Goal: Task Accomplishment & Management: Manage account settings

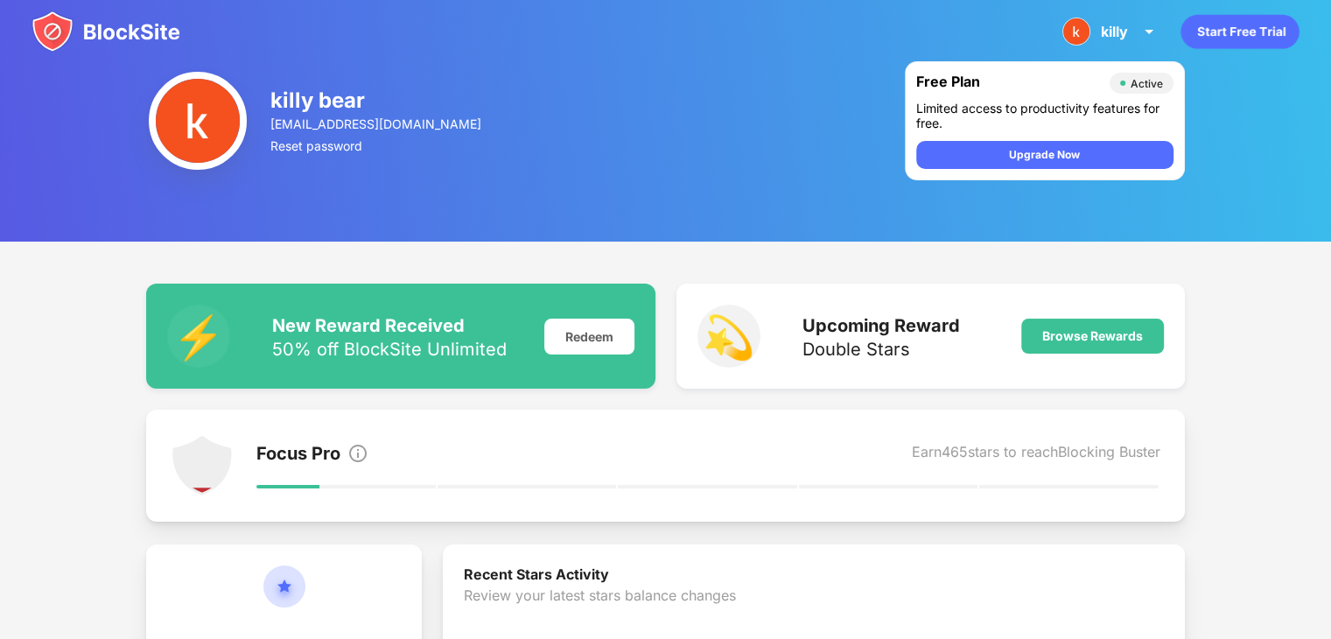
click at [1105, 27] on div "killy" at bounding box center [1114, 32] width 27 height 18
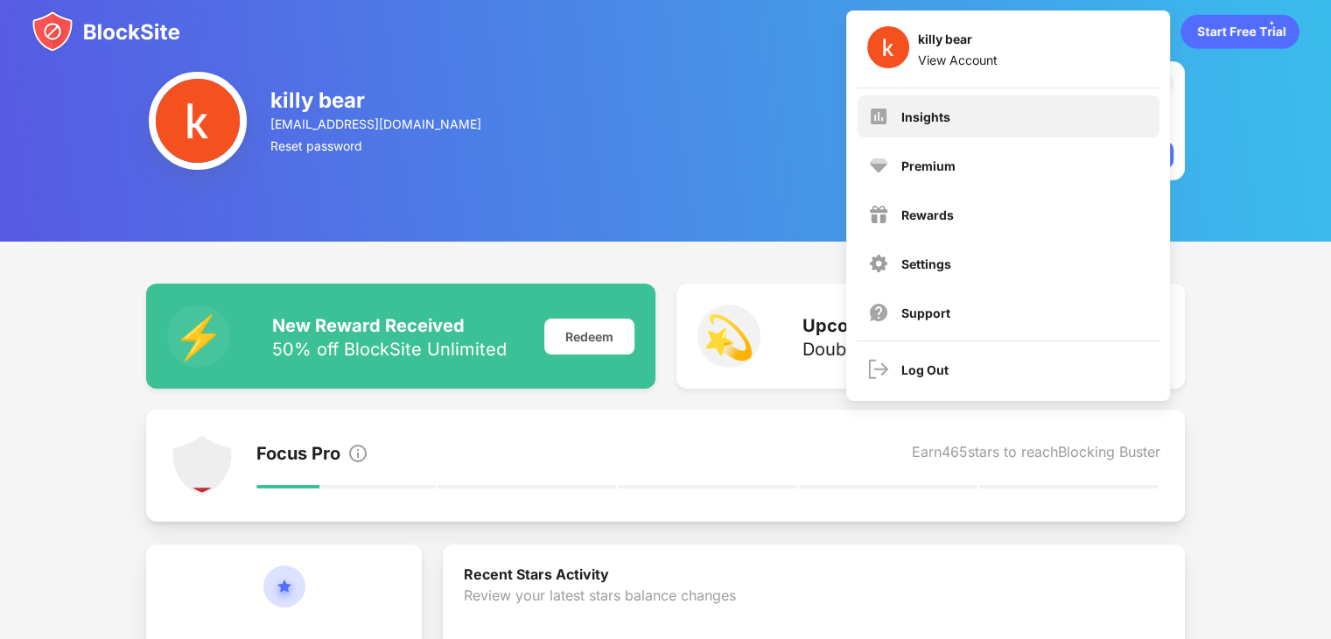
click at [938, 114] on div "Insights" at bounding box center [925, 116] width 49 height 15
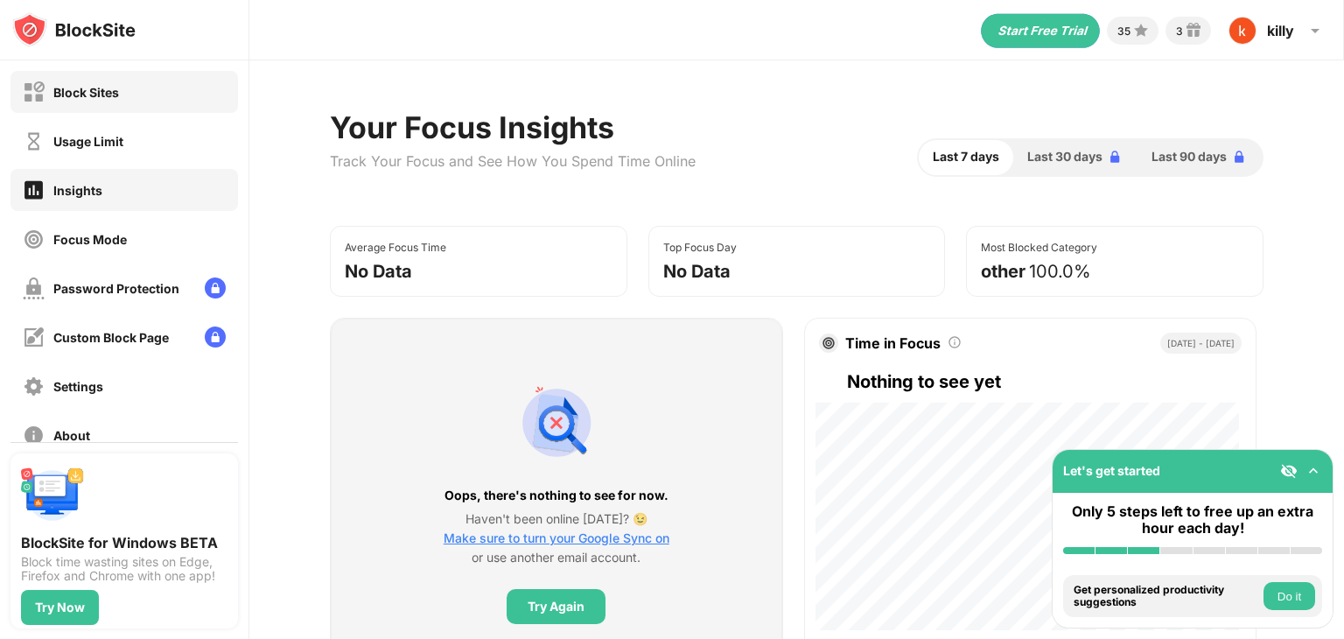
click at [116, 91] on div "Block Sites" at bounding box center [86, 92] width 66 height 15
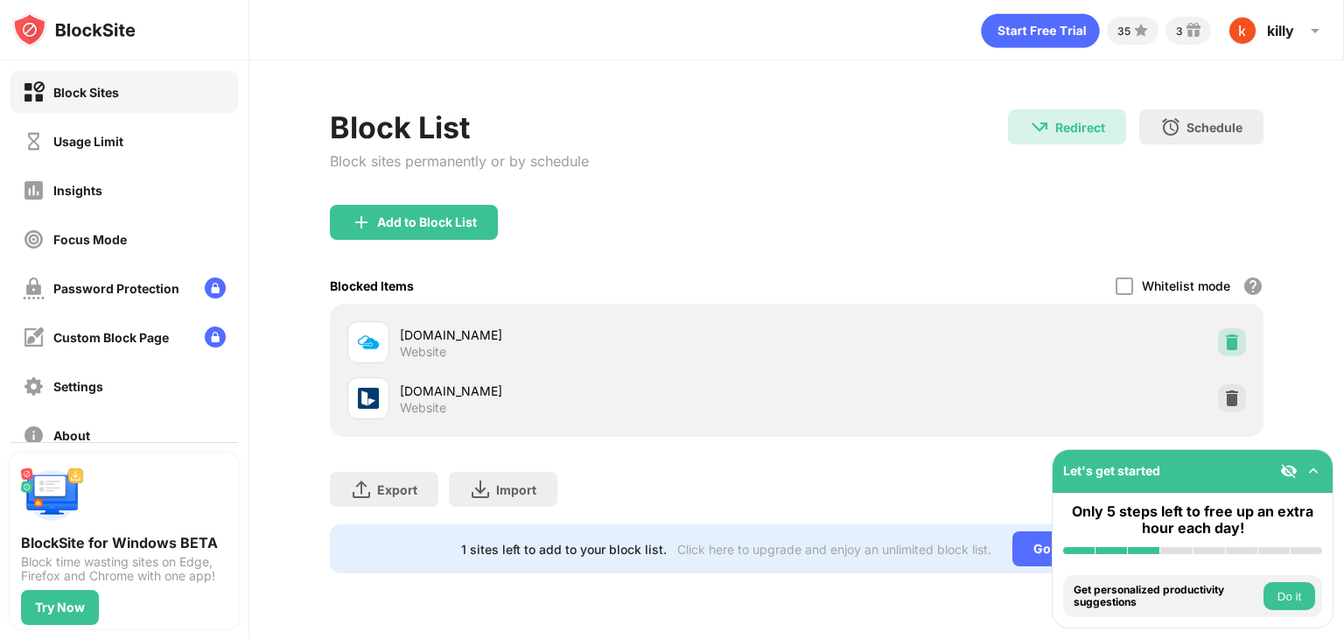
click at [1227, 347] on img at bounding box center [1232, 342] width 18 height 18
